Goal: Information Seeking & Learning: Find specific fact

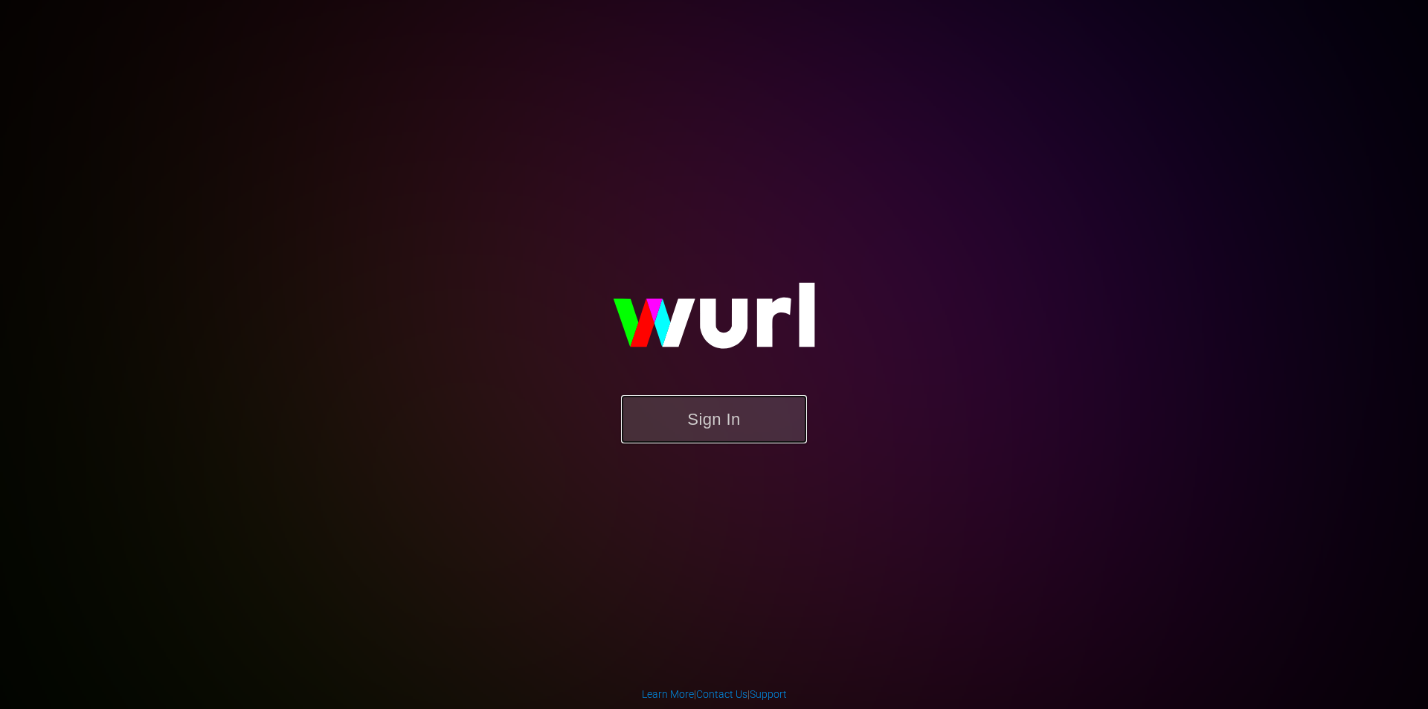
click at [750, 402] on button "Sign In" at bounding box center [714, 419] width 186 height 48
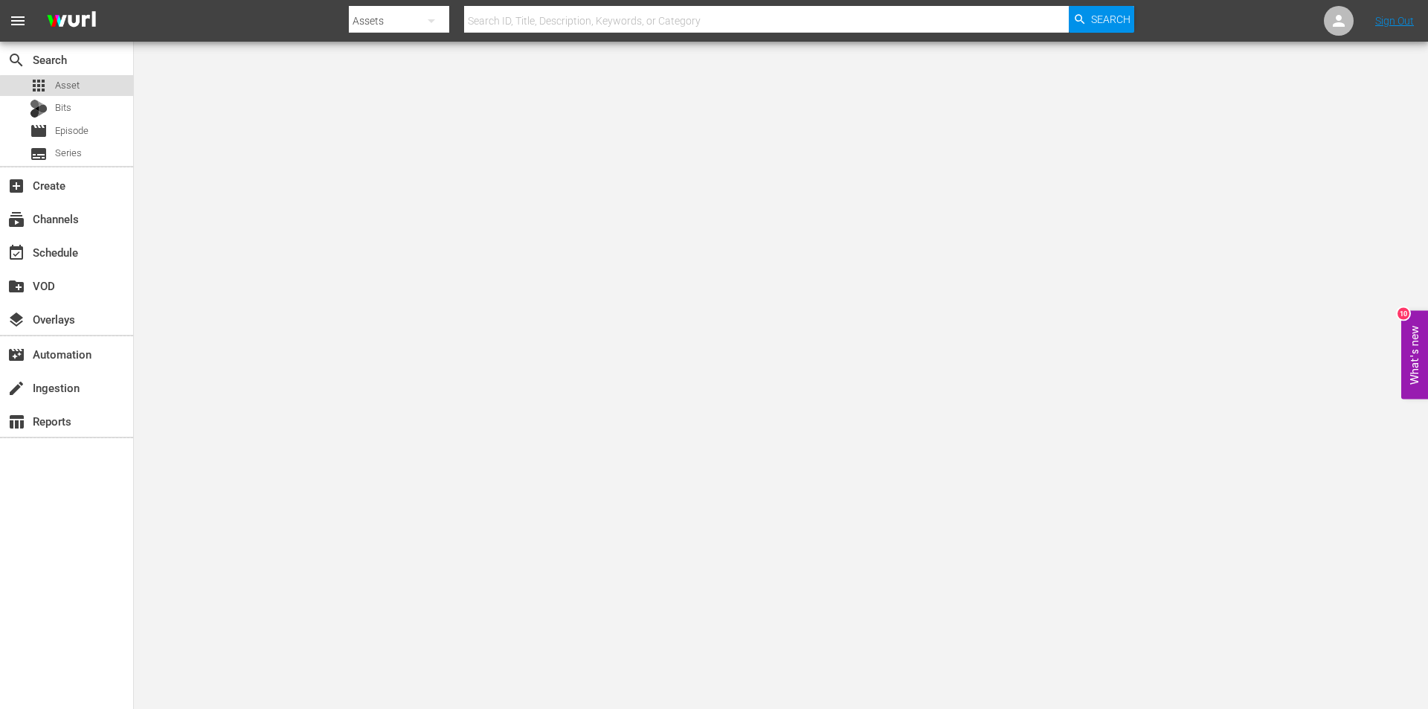
click at [84, 88] on div "apps Asset" at bounding box center [66, 85] width 133 height 21
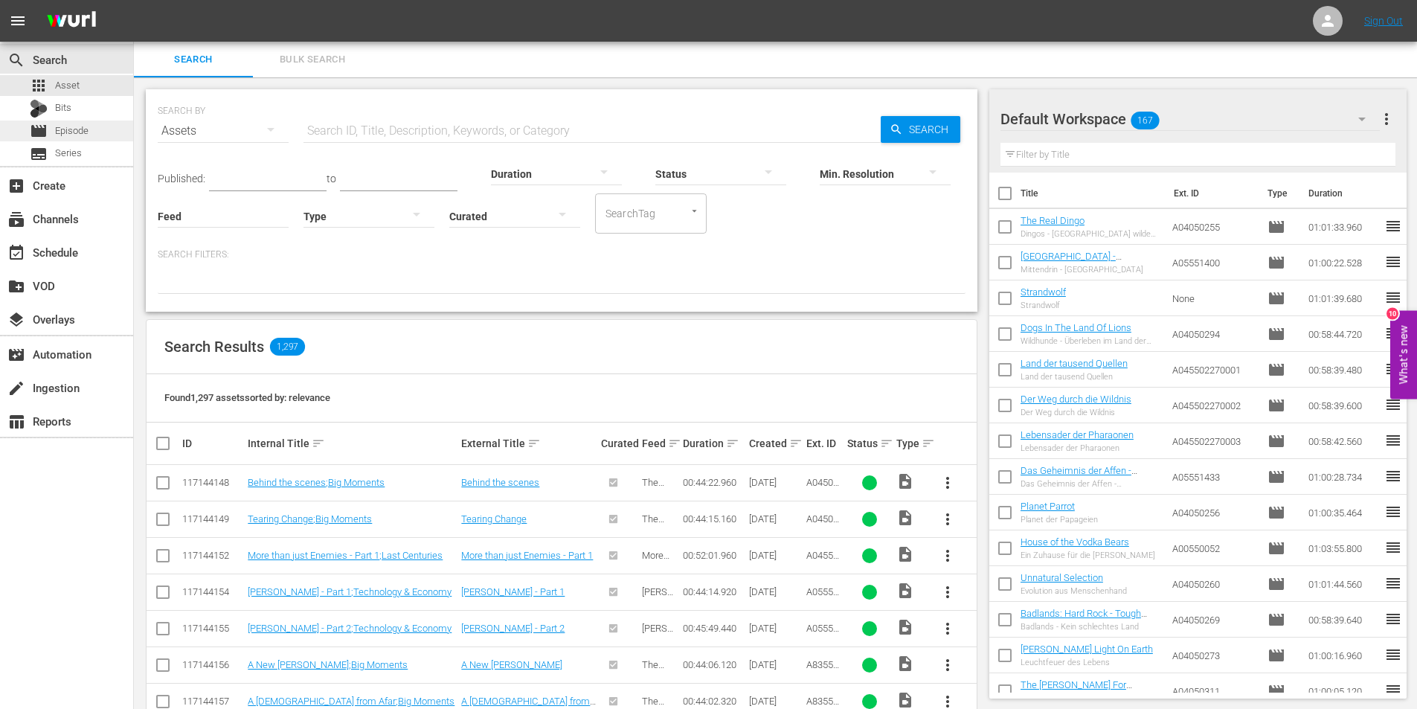
click at [73, 126] on span "Episode" at bounding box center [71, 130] width 33 height 15
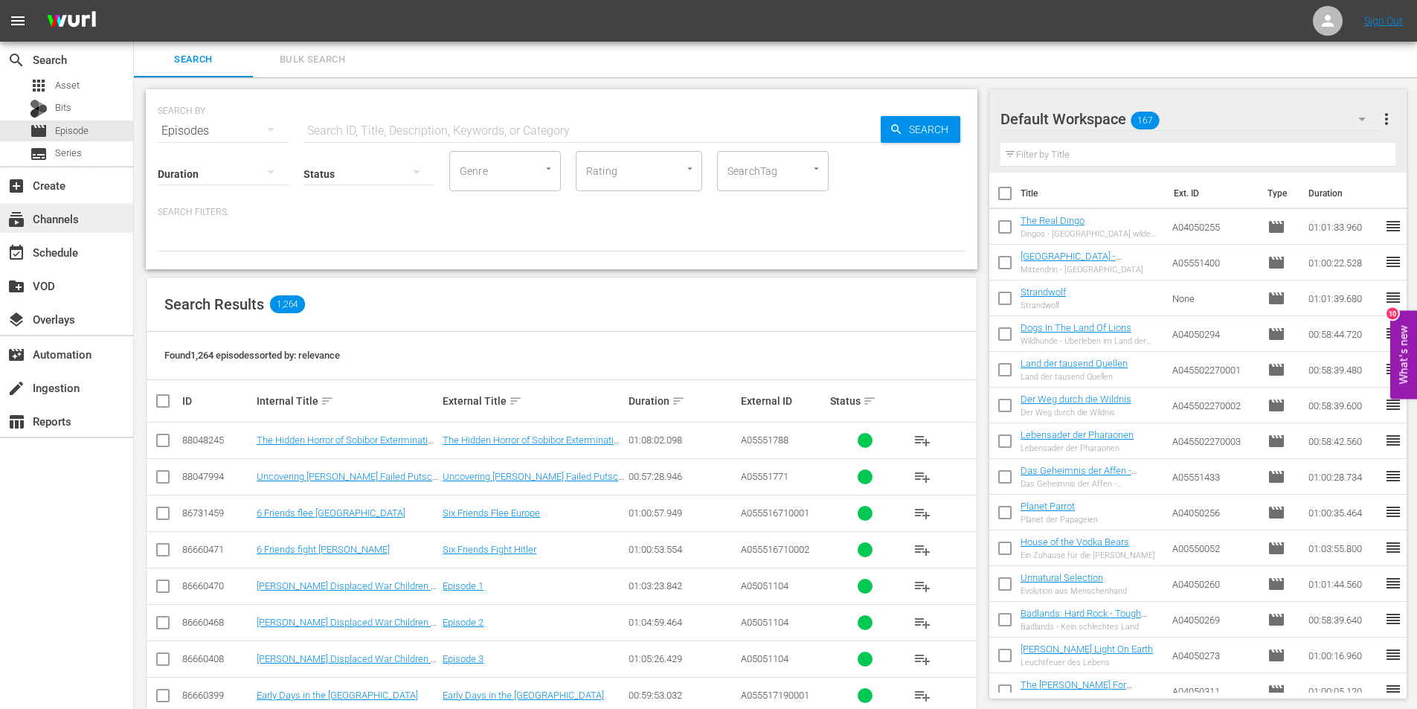
click at [45, 220] on div "subscriptions Channels" at bounding box center [41, 216] width 83 height 13
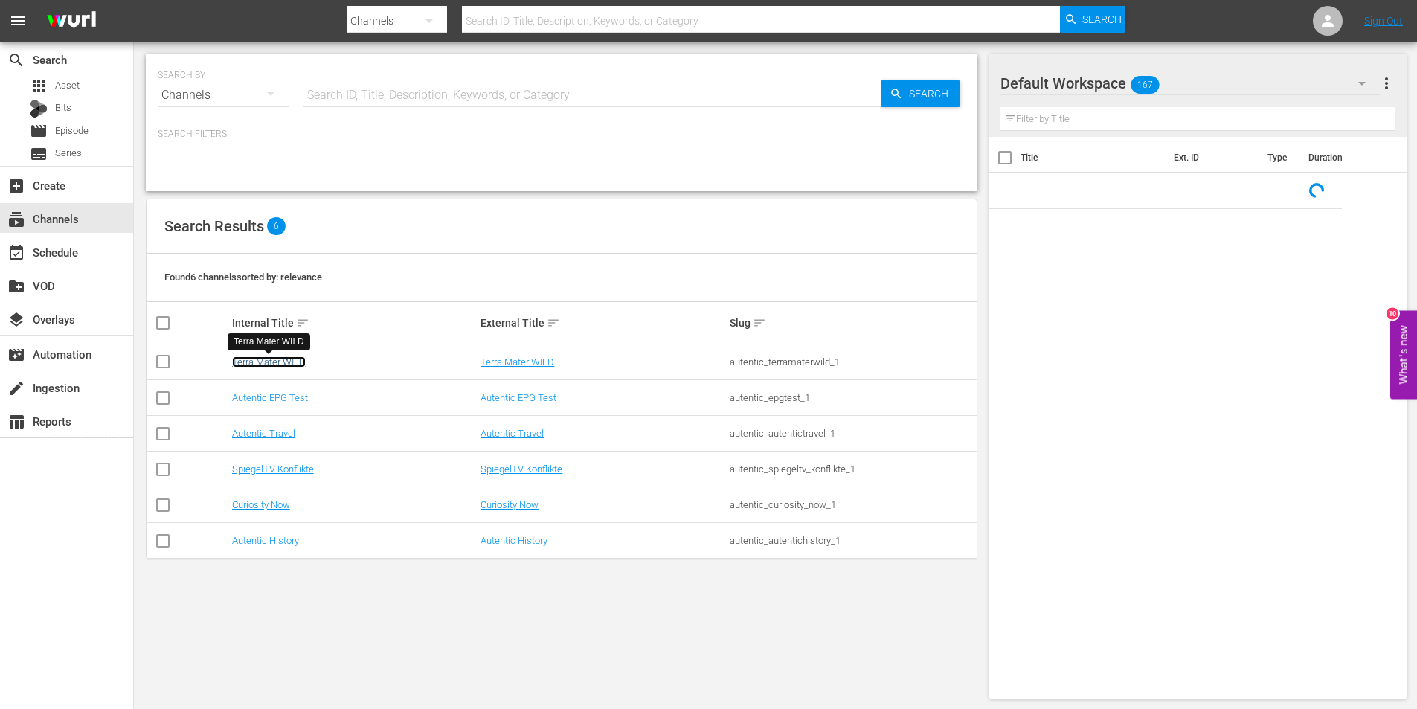
click at [271, 364] on link "Terra Mater WILD" at bounding box center [269, 361] width 74 height 11
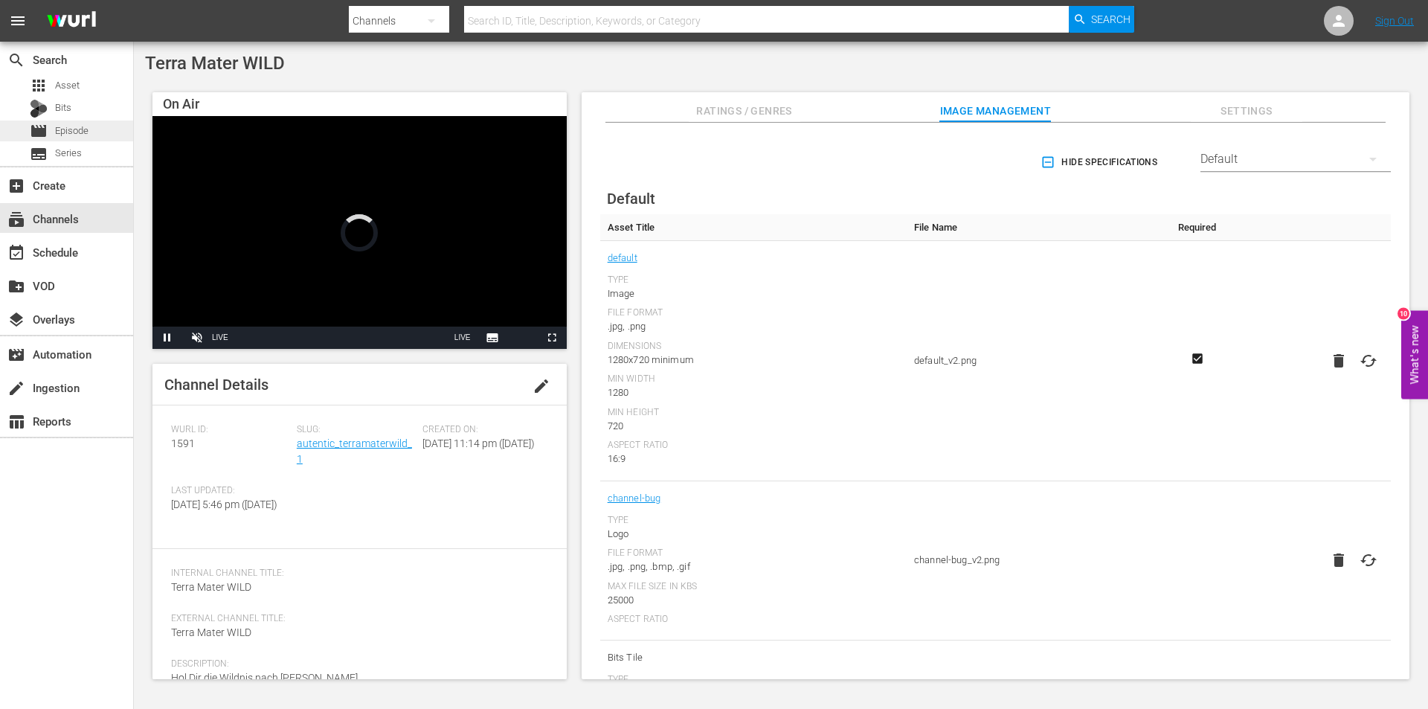
click at [59, 134] on span "Episode" at bounding box center [71, 130] width 33 height 15
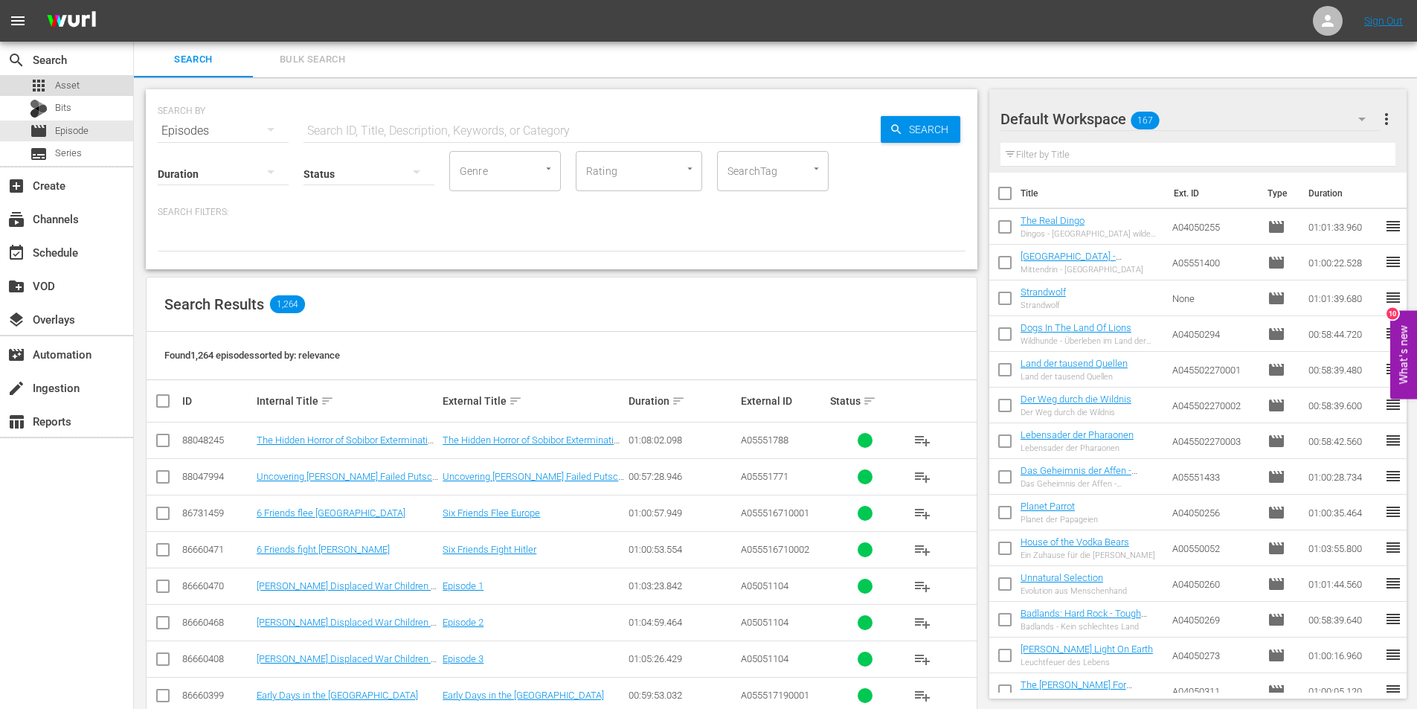
click at [79, 86] on span "Asset" at bounding box center [67, 85] width 25 height 15
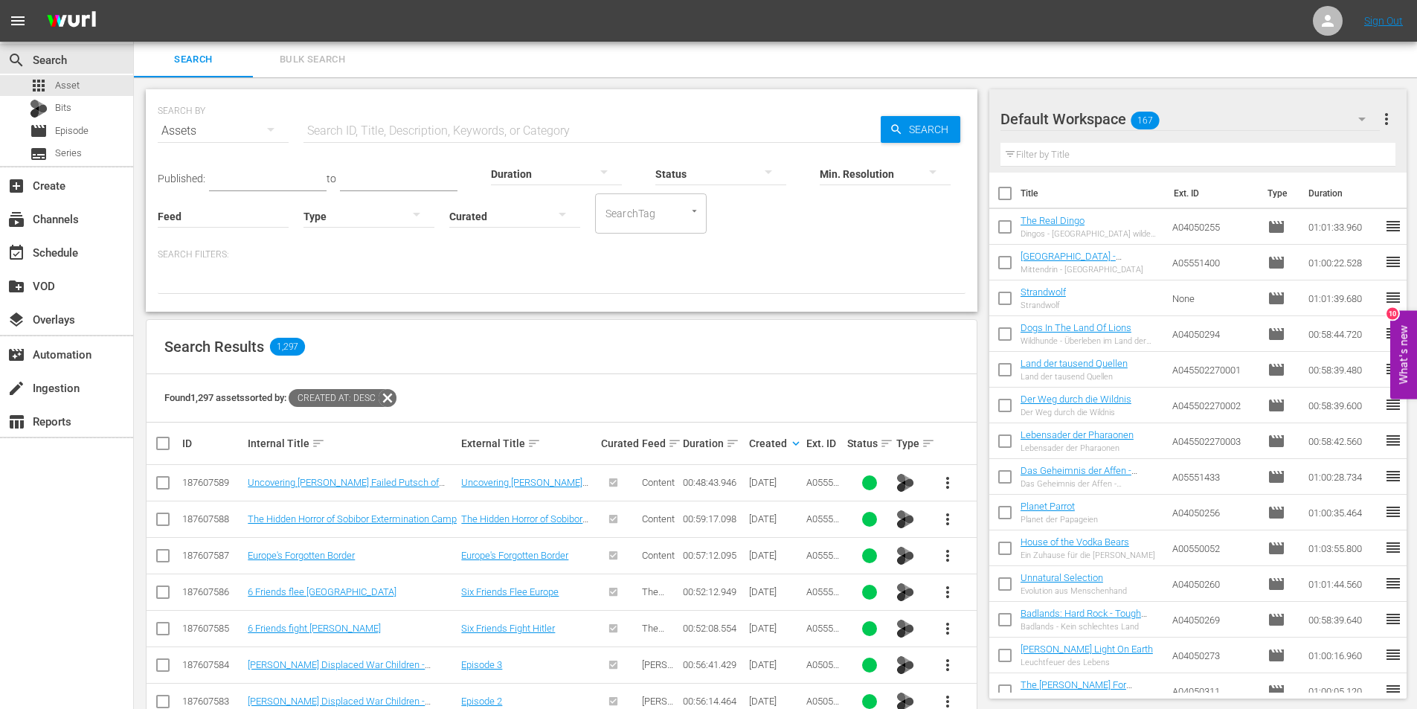
click at [381, 131] on input "text" at bounding box center [591, 131] width 577 height 36
paste input "American Ocelot"
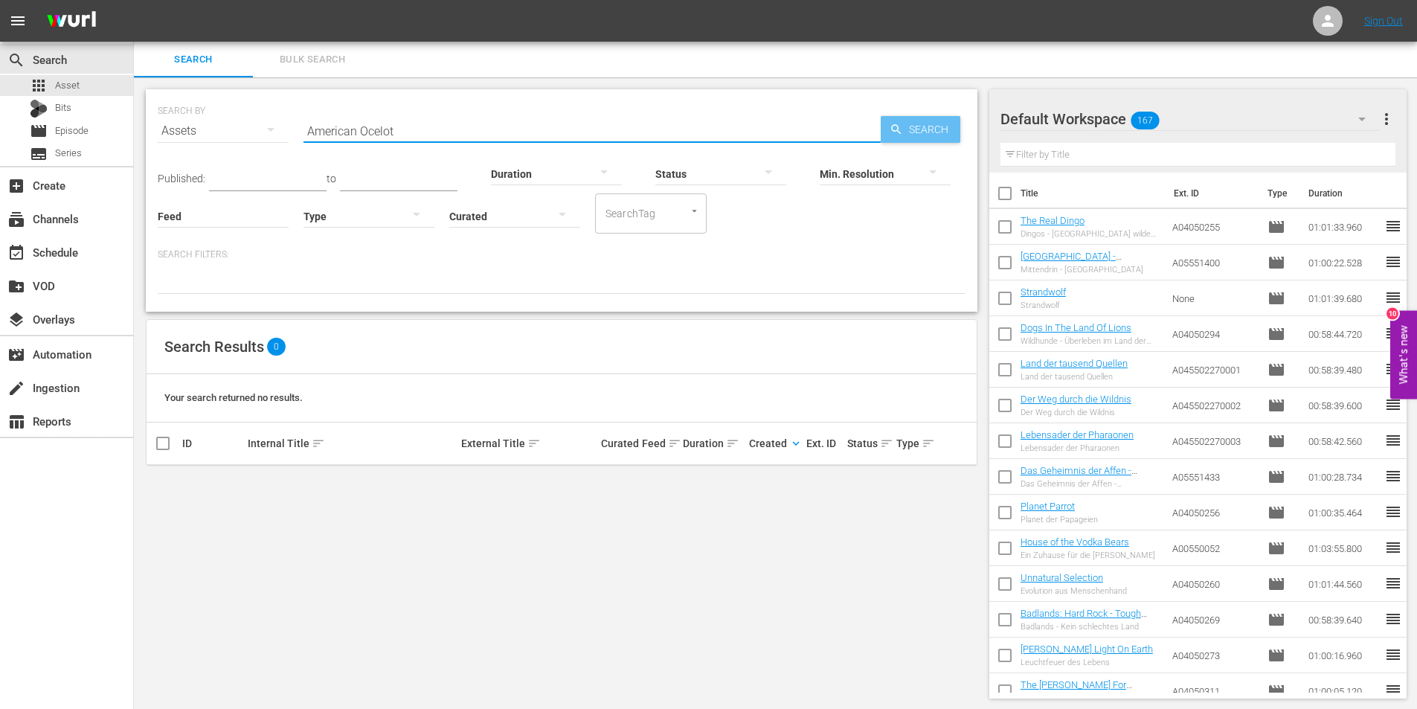
click at [927, 133] on span "Search" at bounding box center [931, 129] width 57 height 27
drag, startPoint x: 399, startPoint y: 134, endPoint x: 277, endPoint y: 135, distance: 121.2
click at [277, 135] on div "SEARCH BY Search By Assets Search ID, Title, Description, Keywords, or Category…" at bounding box center [562, 122] width 808 height 54
paste input "Der Ozelot - Eine Katze in N"
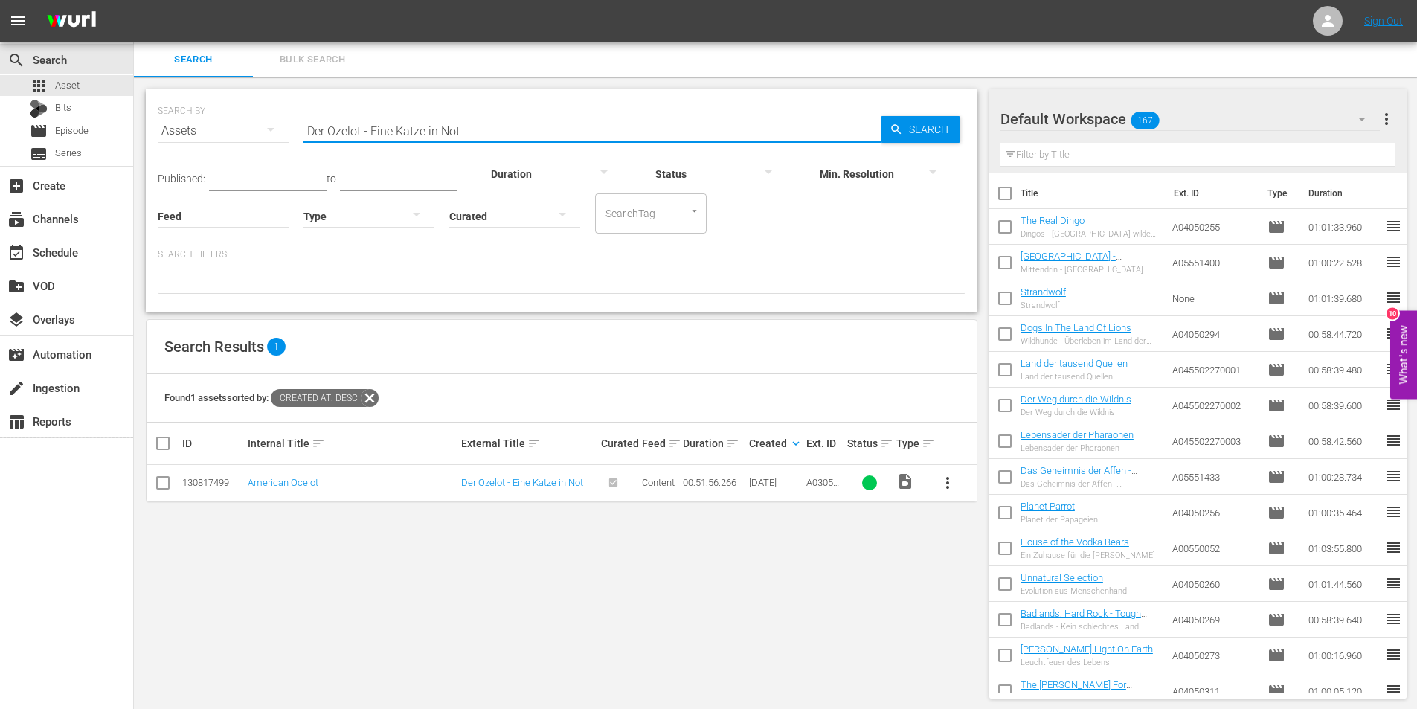
drag, startPoint x: 474, startPoint y: 127, endPoint x: 97, endPoint y: 141, distance: 377.3
click at [134, 0] on div "search Search apps Asset Bits movie Episode subtitles Series add_box Create sub…" at bounding box center [775, 0] width 1283 height 0
paste input "[PERSON_NAME] - Zum Laufen geborden"
click at [898, 128] on icon "button" at bounding box center [896, 129] width 10 height 10
drag, startPoint x: 487, startPoint y: 132, endPoint x: 227, endPoint y: 132, distance: 260.3
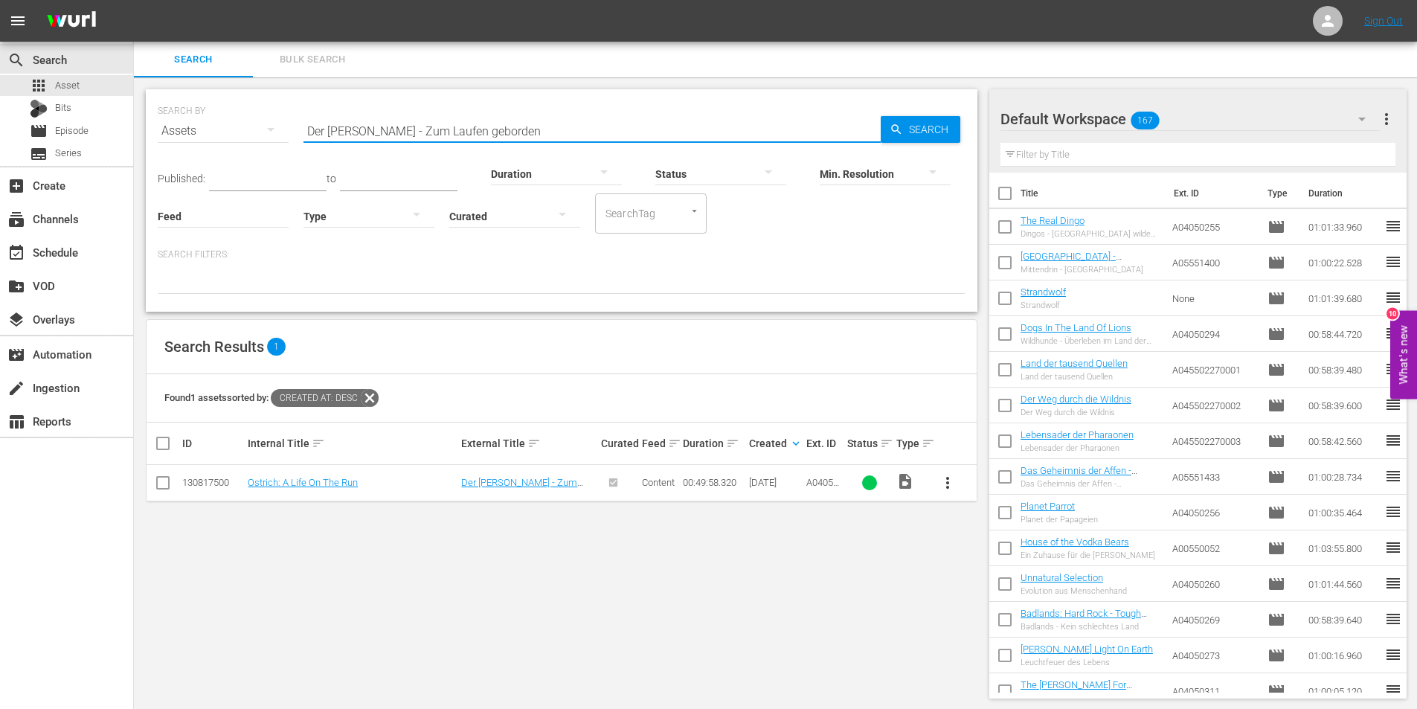
click at [227, 132] on div "SEARCH BY Search By Assets Search ID, Title, Description, Keywords, or Category…" at bounding box center [562, 122] width 808 height 54
paste input "Lipizzaner - Könige und [PERSON_NAME]"
click at [921, 132] on span "Search" at bounding box center [931, 129] width 57 height 27
drag, startPoint x: 475, startPoint y: 127, endPoint x: 196, endPoint y: 129, distance: 278.9
click at [196, 129] on div "SEARCH BY Search By Assets Search ID, Title, Description, Keywords, or Category…" at bounding box center [562, 122] width 808 height 54
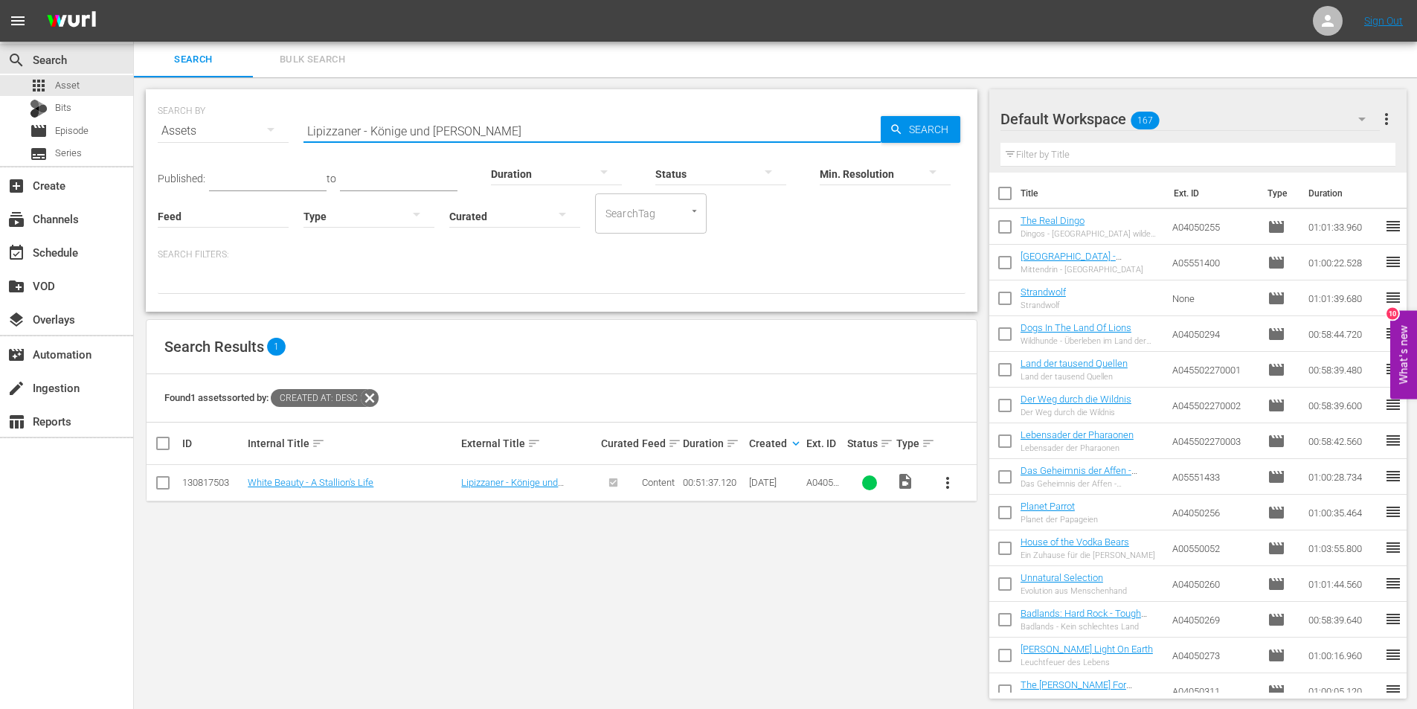
paste input "Überirdisch - Die Welt aus der [PERSON_NAME]"
click at [915, 124] on span "Search" at bounding box center [931, 129] width 57 height 27
drag, startPoint x: 513, startPoint y: 126, endPoint x: 220, endPoint y: 126, distance: 293.0
click at [220, 126] on div "SEARCH BY Search By Assets Search ID, Title, Description, Keywords, or Category…" at bounding box center [562, 122] width 808 height 54
paste input "Die March - Ein Fluß wie damals"
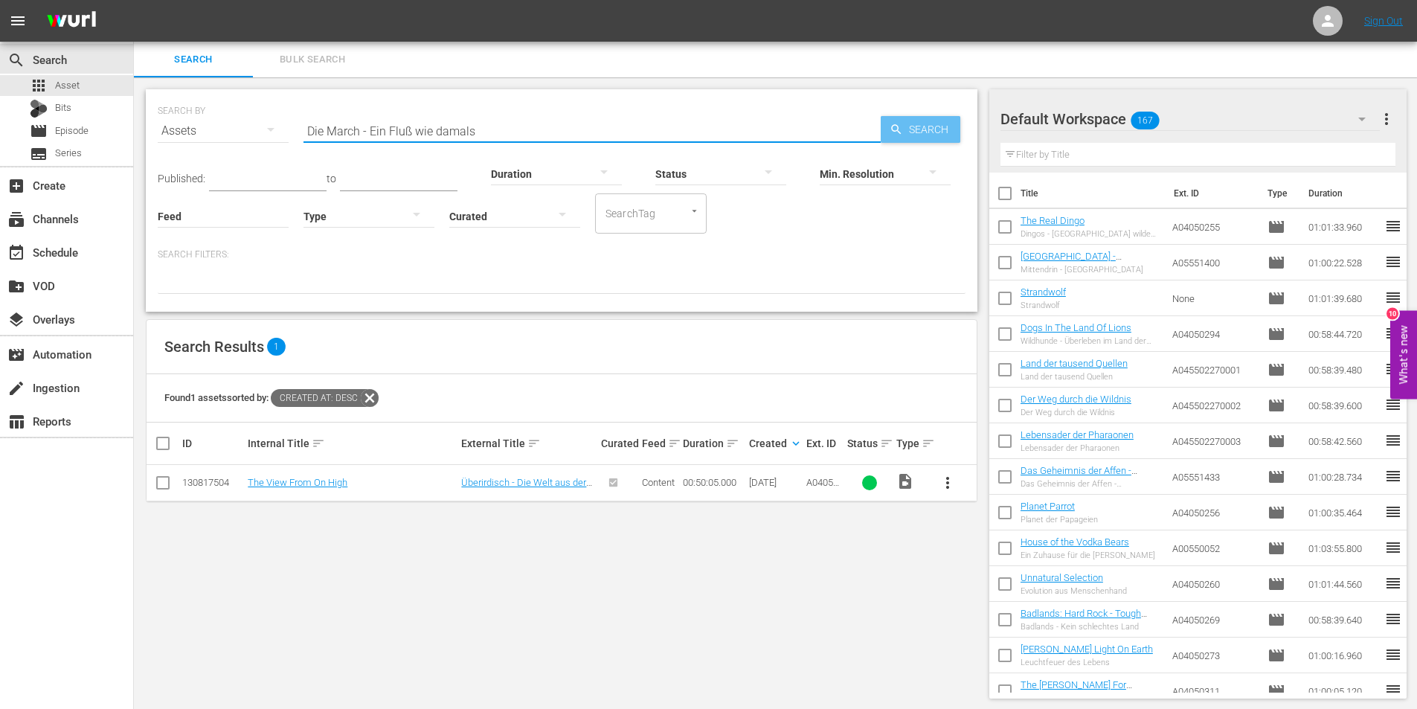
type input "Die March - Ein Fluß wie damals"
click at [918, 131] on span "Search" at bounding box center [931, 129] width 57 height 27
